Goal: Transaction & Acquisition: Book appointment/travel/reservation

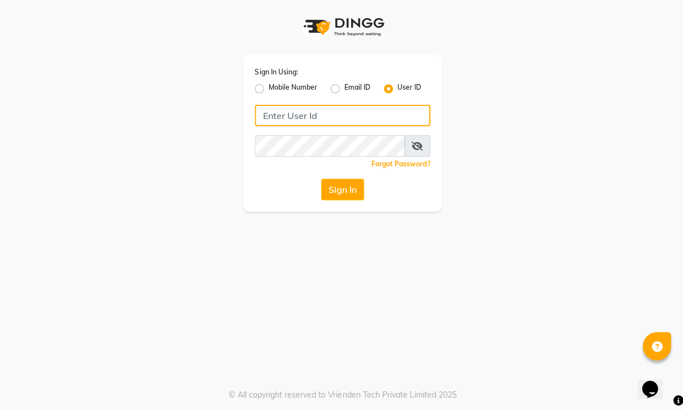
type input "Akibasalon"
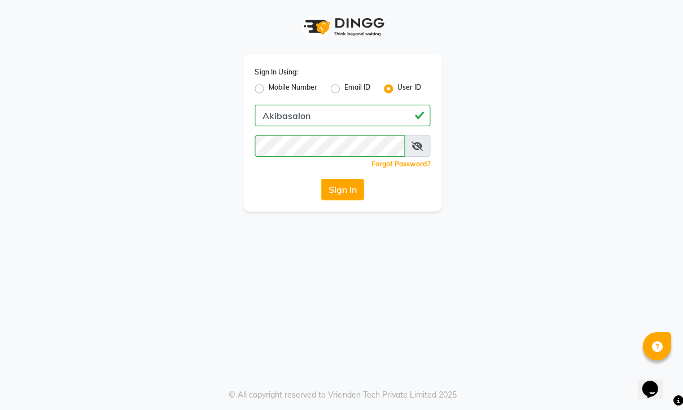
click at [349, 191] on button "Sign In" at bounding box center [341, 189] width 43 height 21
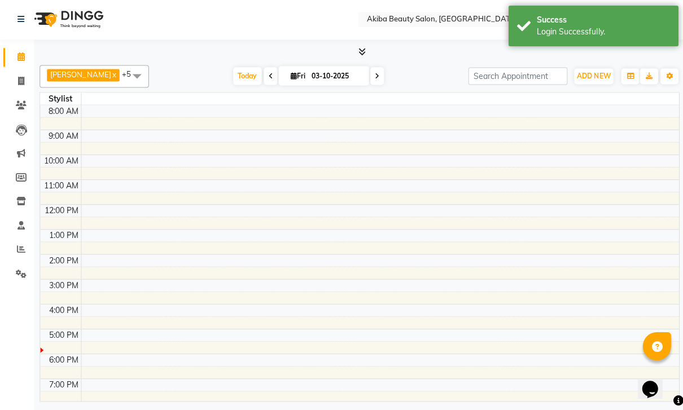
select select "en"
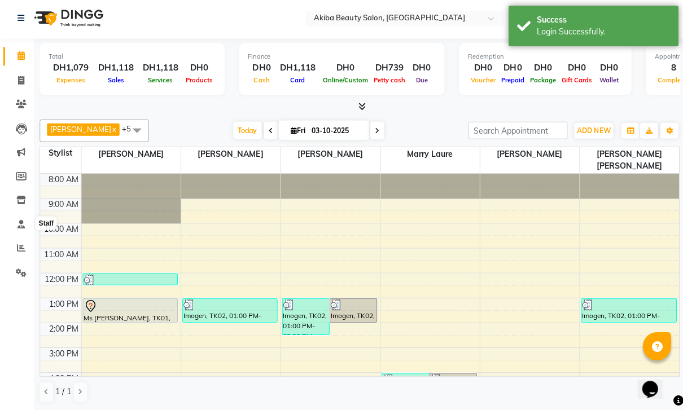
click at [14, 228] on span at bounding box center [21, 225] width 20 height 13
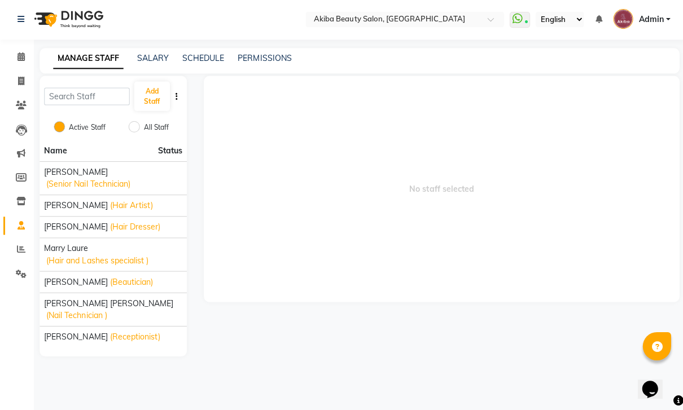
click at [86, 205] on span "[PERSON_NAME]" at bounding box center [75, 206] width 63 height 12
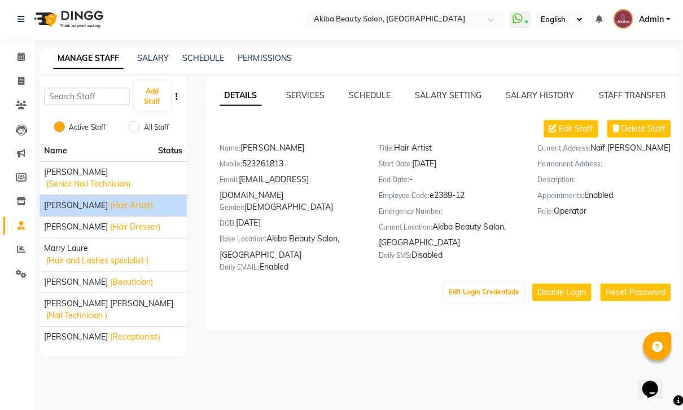
click at [356, 99] on link "SCHEDULE" at bounding box center [368, 96] width 42 height 10
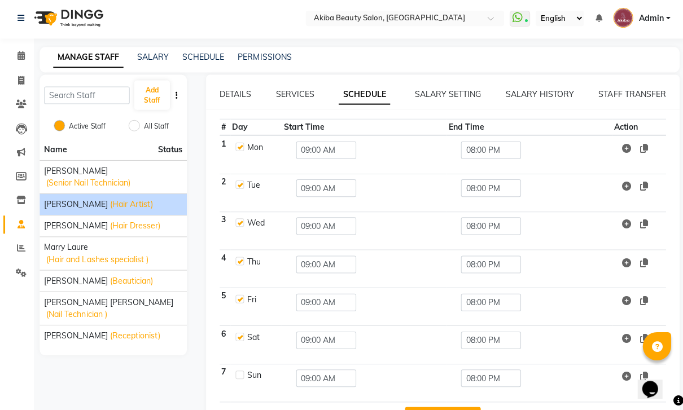
scroll to position [6, 0]
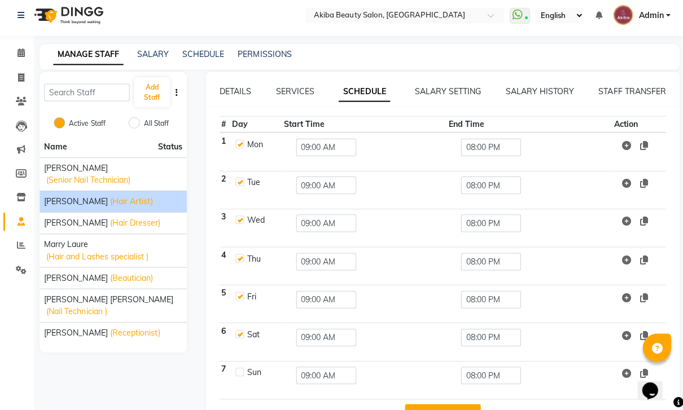
click at [238, 375] on label at bounding box center [239, 370] width 8 height 8
click at [238, 373] on input "checkbox" at bounding box center [238, 369] width 7 height 7
checkbox input "true"
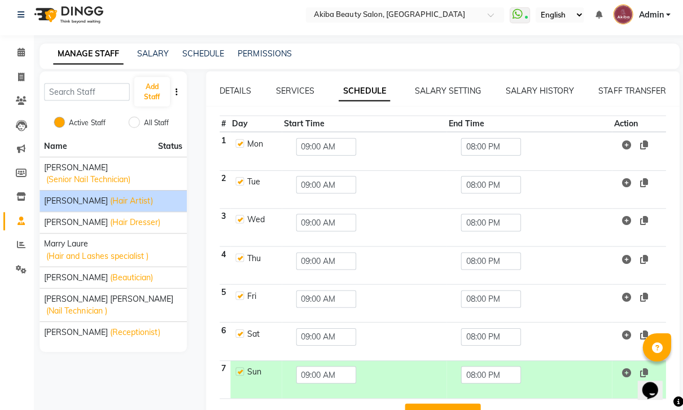
click at [455, 410] on button "Save Changes" at bounding box center [441, 412] width 76 height 21
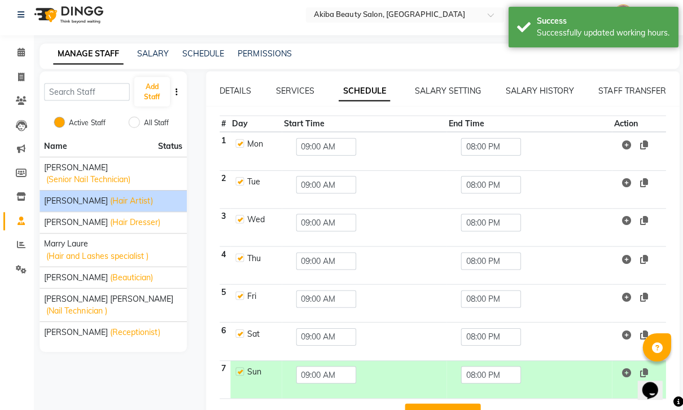
click at [463, 410] on button "Save Changes" at bounding box center [441, 412] width 76 height 21
click at [14, 61] on link "Calendar" at bounding box center [16, 52] width 27 height 19
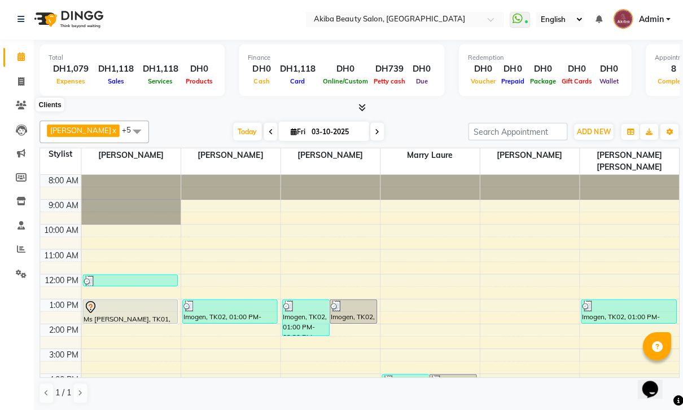
click at [23, 109] on icon at bounding box center [21, 106] width 11 height 8
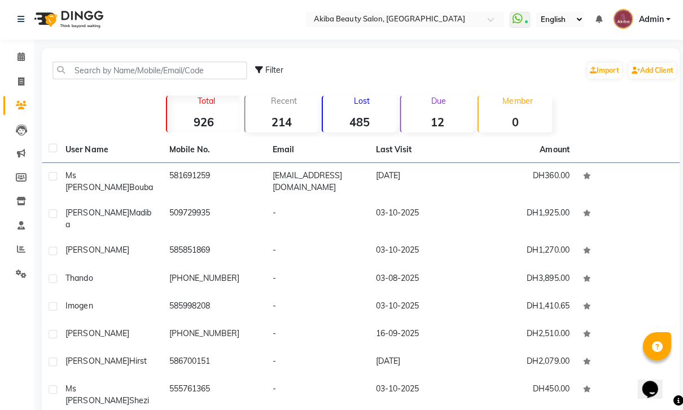
click at [665, 77] on link "Add Client" at bounding box center [649, 72] width 47 height 16
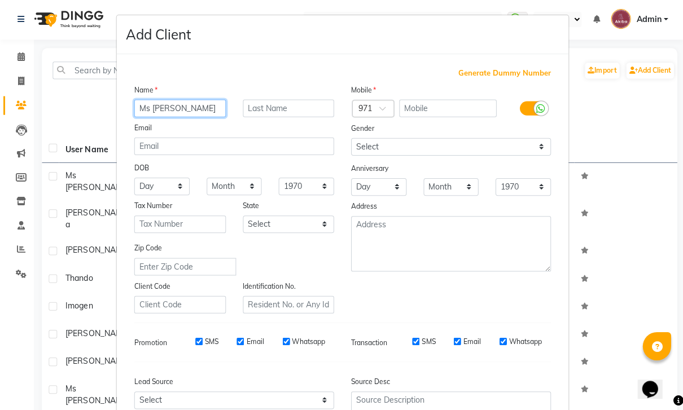
type input "Ms [PERSON_NAME]"
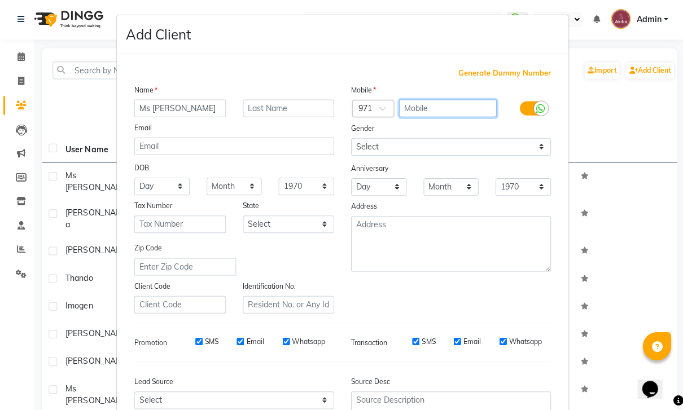
click at [435, 115] on input "text" at bounding box center [447, 108] width 98 height 17
type input "555825664"
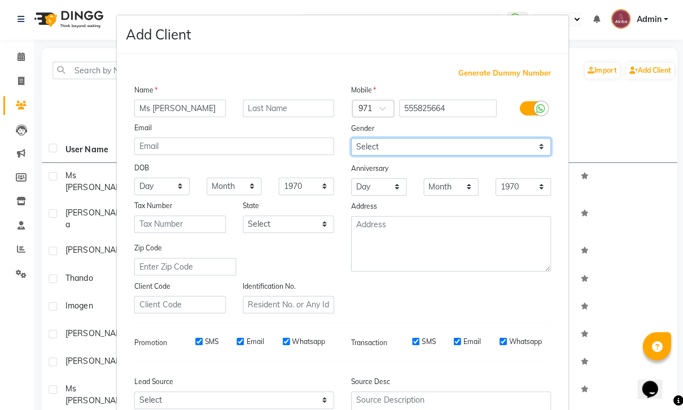
click at [457, 152] on select "Select [DEMOGRAPHIC_DATA] [DEMOGRAPHIC_DATA] Other Prefer Not To Say" at bounding box center [449, 147] width 199 height 17
select select "[DEMOGRAPHIC_DATA]"
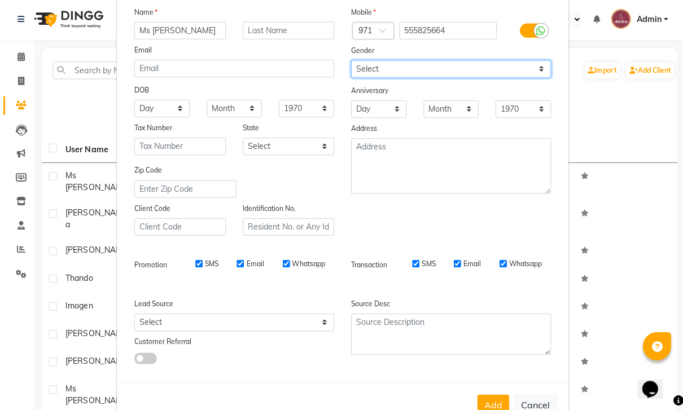
scroll to position [84, 0]
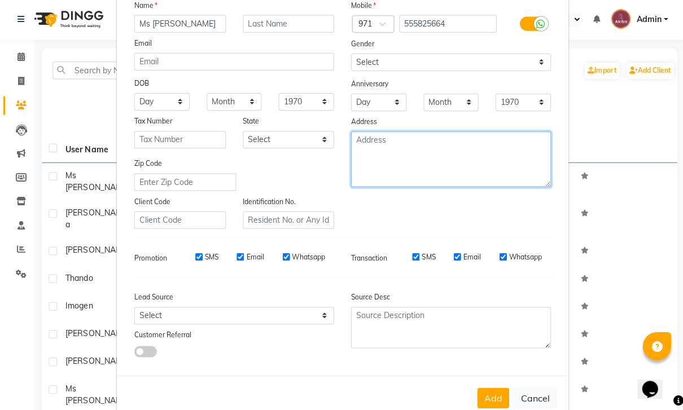
click at [439, 156] on textarea at bounding box center [449, 160] width 199 height 55
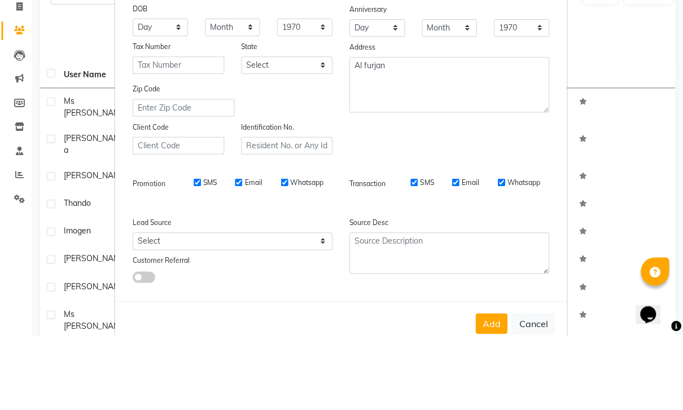
scroll to position [74, 0]
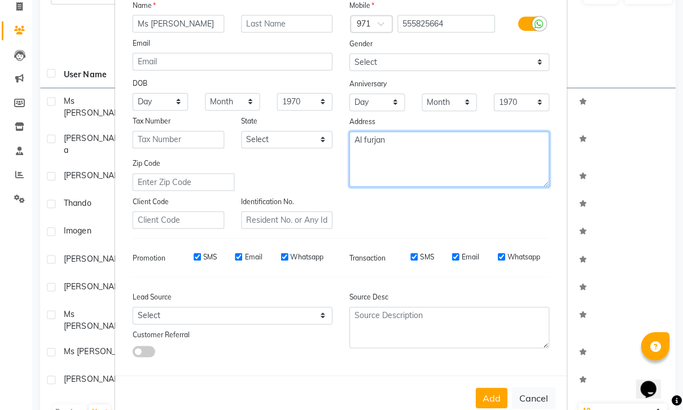
type textarea "Al furjan"
click at [497, 397] on button "Add" at bounding box center [492, 398] width 32 height 20
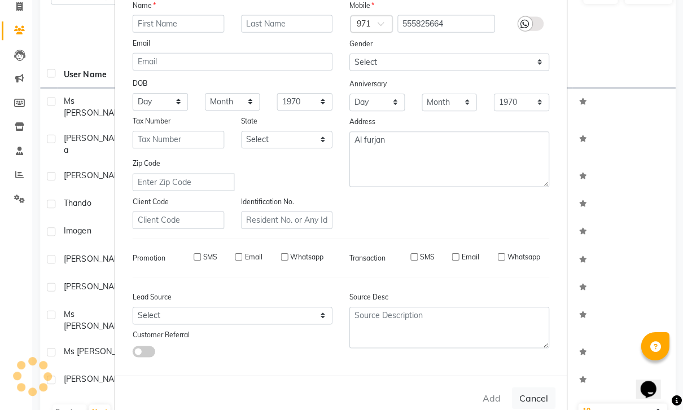
select select
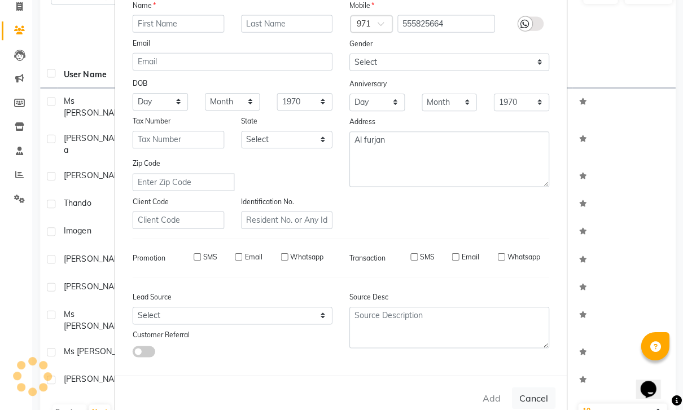
select select
checkbox input "false"
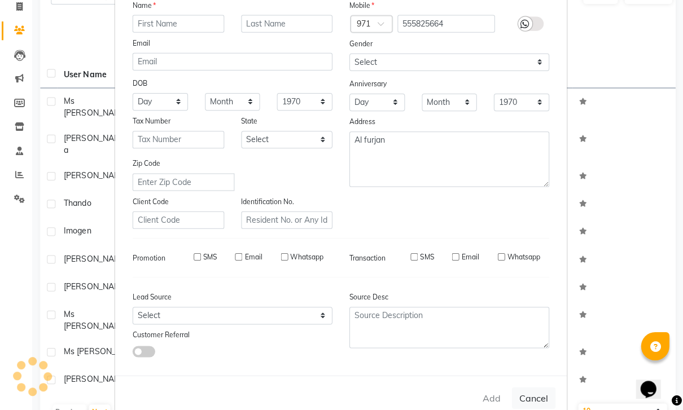
checkbox input "false"
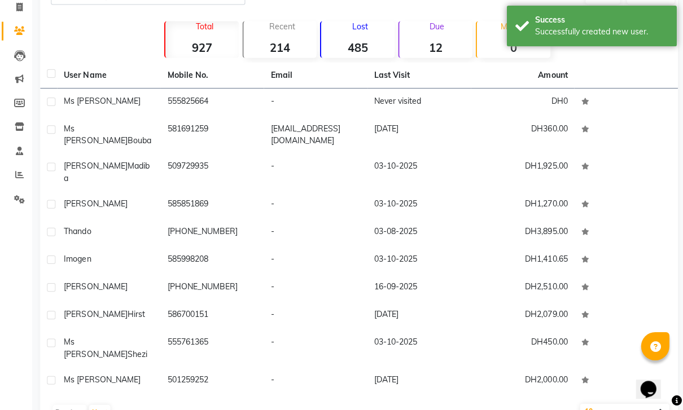
click at [190, 106] on td "555825664" at bounding box center [213, 103] width 103 height 28
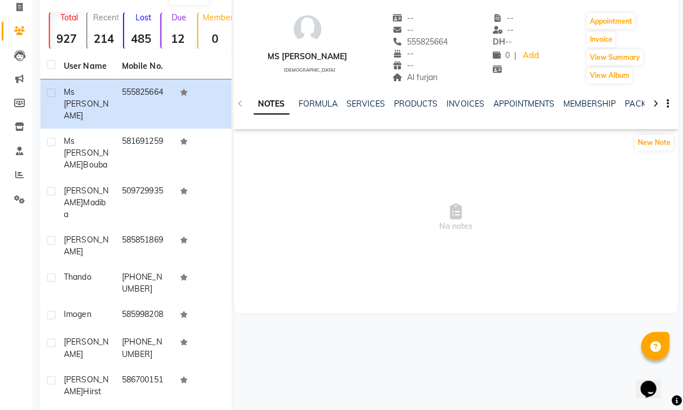
scroll to position [74, 0]
click at [629, 23] on button "Appointment" at bounding box center [610, 22] width 48 height 16
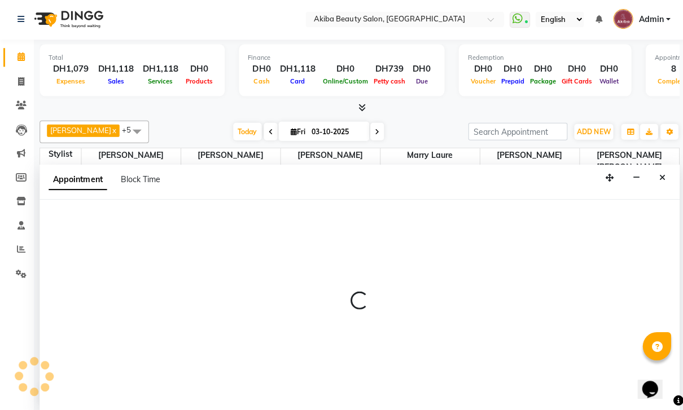
select select "540"
select select "tentative"
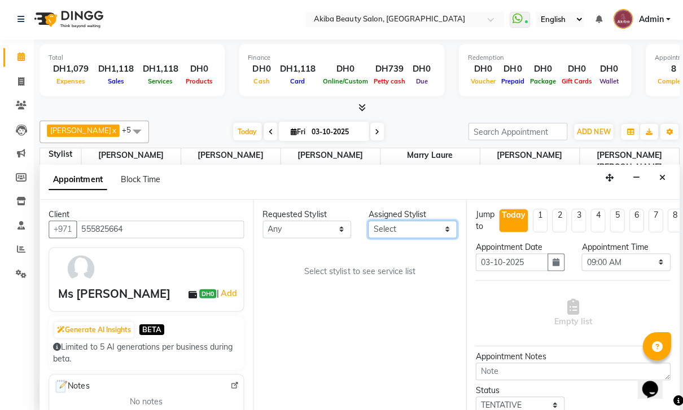
click at [430, 221] on select "Select [PERSON_NAME] [PERSON_NAME] [PERSON_NAME] Marry [PERSON_NAME] [PERSON_NA…" at bounding box center [411, 229] width 89 height 17
select select "75753"
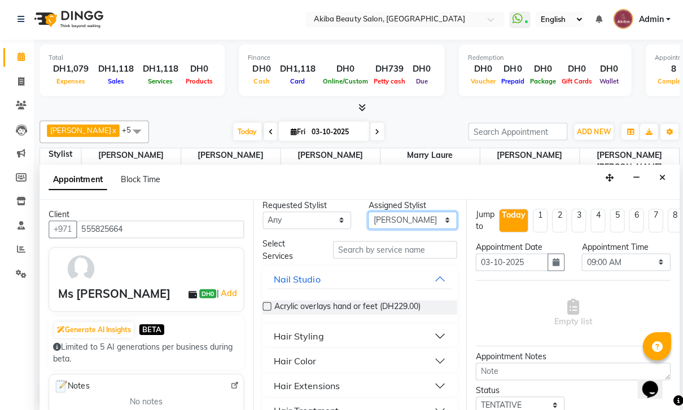
scroll to position [8, 0]
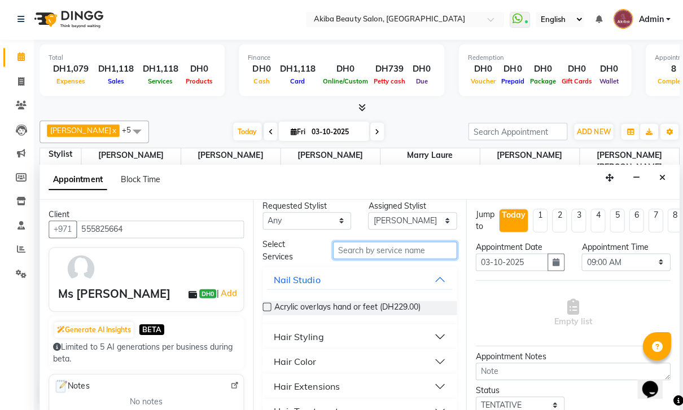
click at [379, 248] on input "text" at bounding box center [394, 250] width 124 height 17
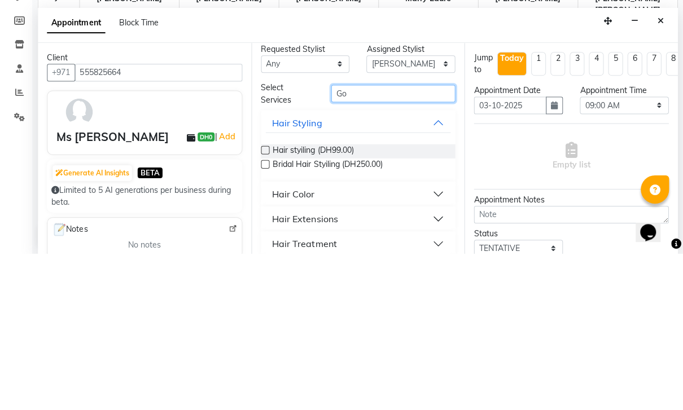
scroll to position [0, 0]
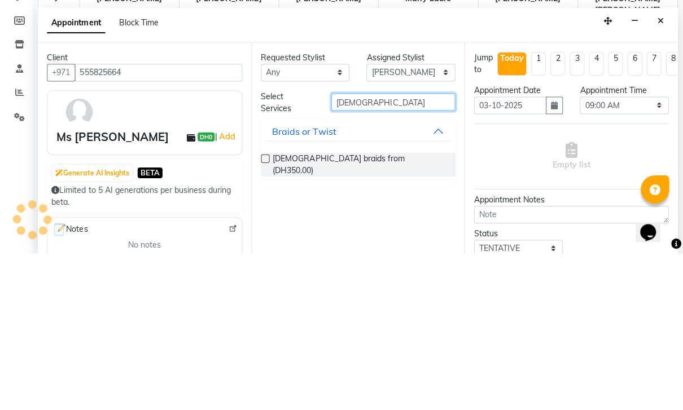
type input "[DEMOGRAPHIC_DATA]"
click at [266, 311] on label at bounding box center [266, 315] width 8 height 8
click at [266, 313] on input "checkbox" at bounding box center [265, 316] width 7 height 7
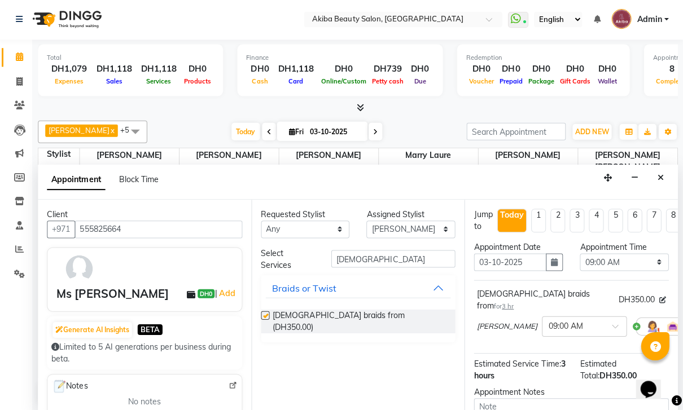
checkbox input "false"
click at [574, 320] on div at bounding box center [583, 326] width 83 height 12
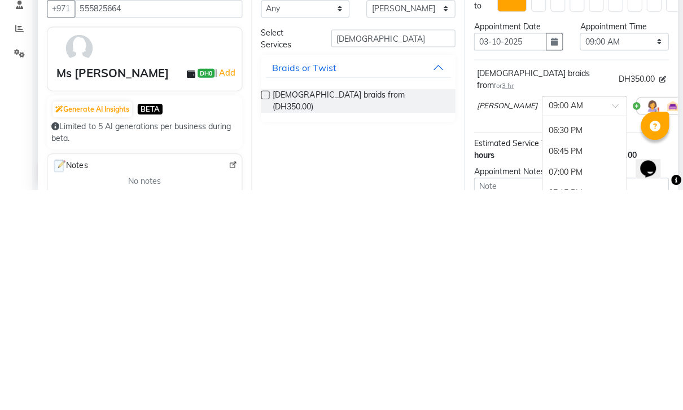
scroll to position [802, 0]
click at [542, 335] on div "06:30 PM" at bounding box center [583, 345] width 83 height 21
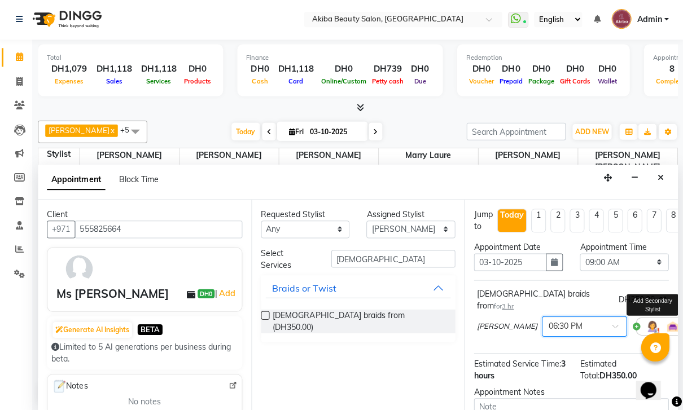
click at [645, 319] on img at bounding box center [652, 326] width 14 height 14
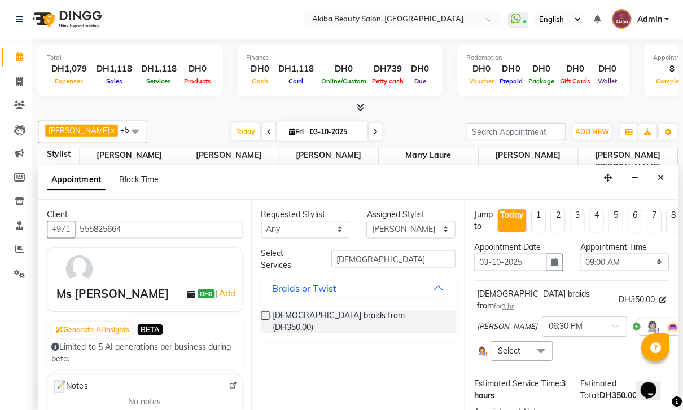
click at [531, 340] on span at bounding box center [540, 350] width 23 height 21
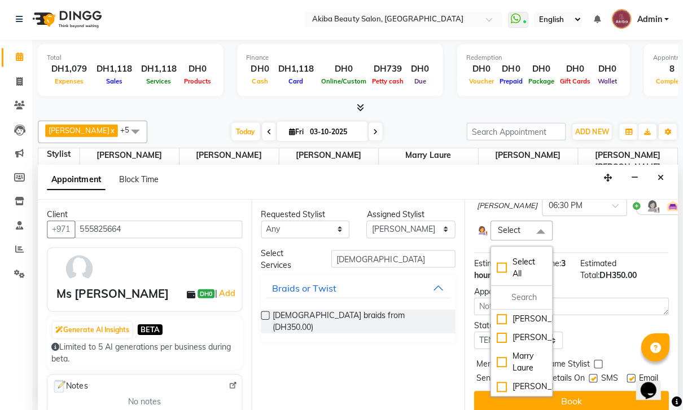
scroll to position [120, 0]
click at [525, 355] on div "Marry Laure" at bounding box center [520, 361] width 49 height 24
checkbox input "true"
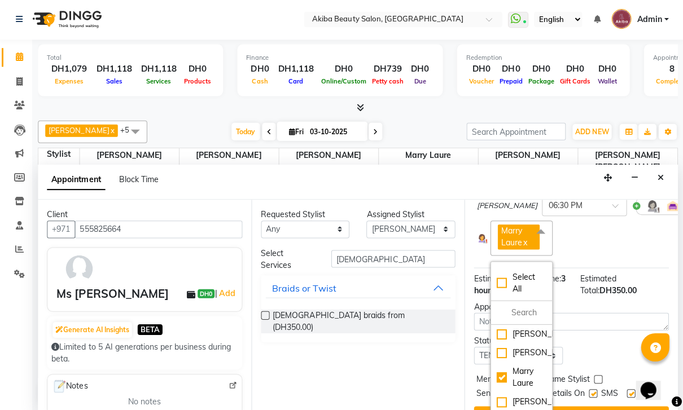
click at [643, 227] on div "Marry Laure x Select All [PERSON_NAME] [PERSON_NAME] Marry [PERSON_NAME] [PERSO…" at bounding box center [571, 238] width 188 height 36
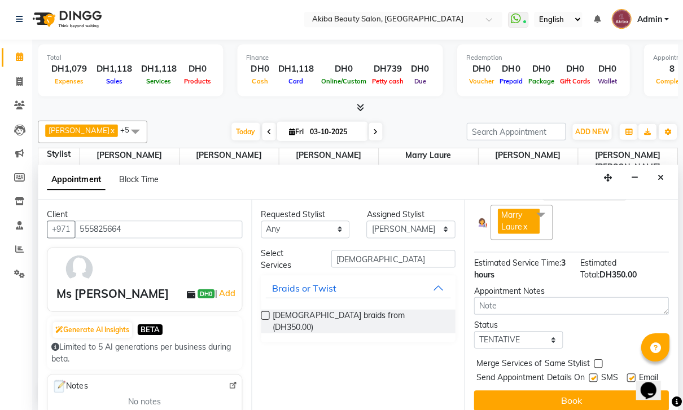
scroll to position [135, 0]
click at [587, 390] on button "Book" at bounding box center [571, 400] width 194 height 20
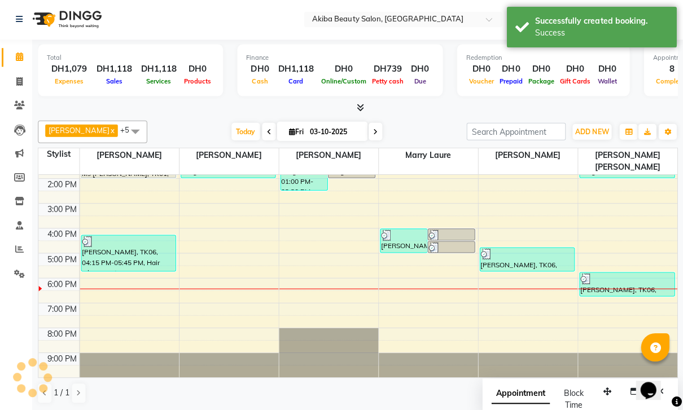
scroll to position [0, 0]
